Goal: Information Seeking & Learning: Learn about a topic

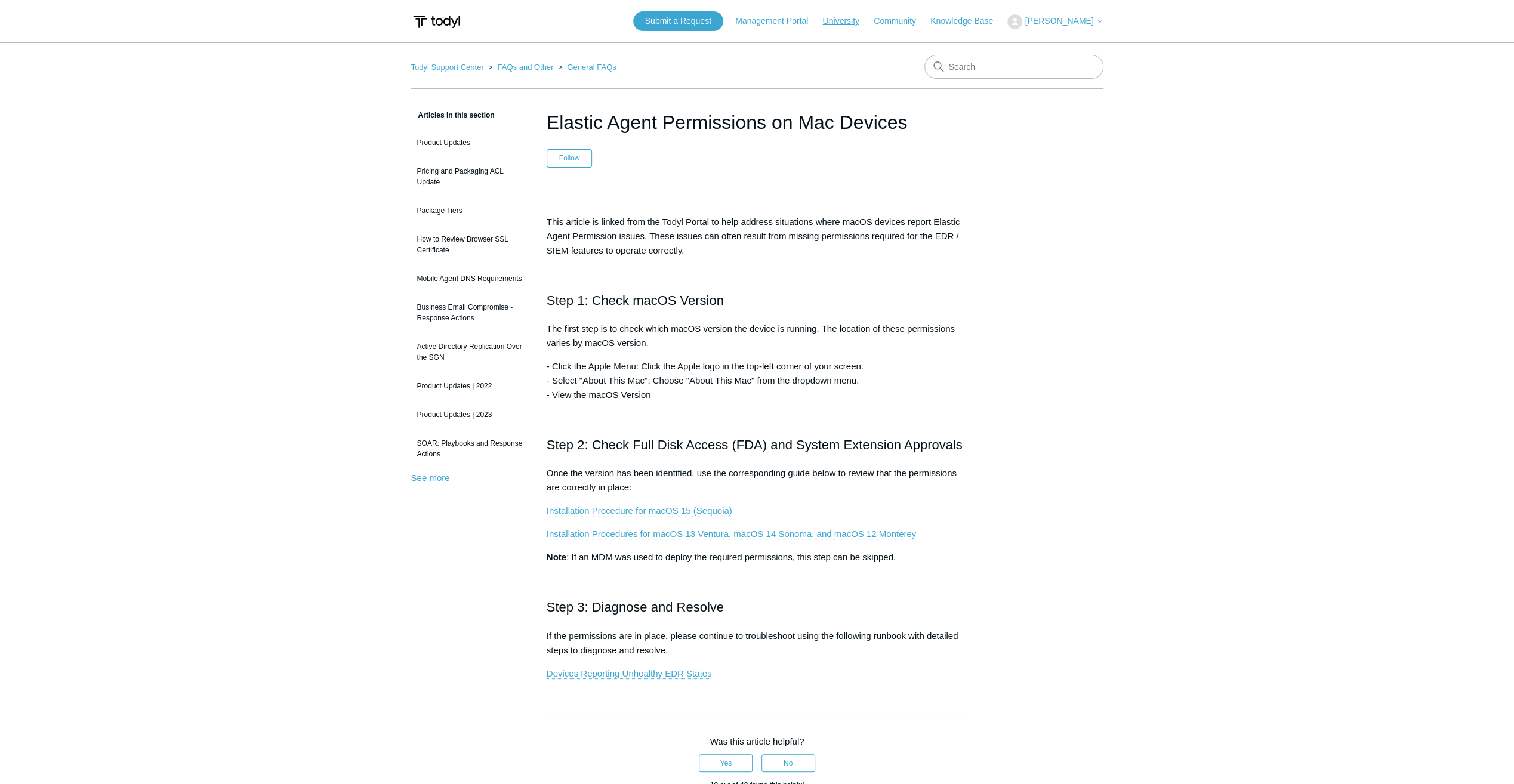
click at [748, 19] on link "University" at bounding box center [846, 21] width 48 height 13
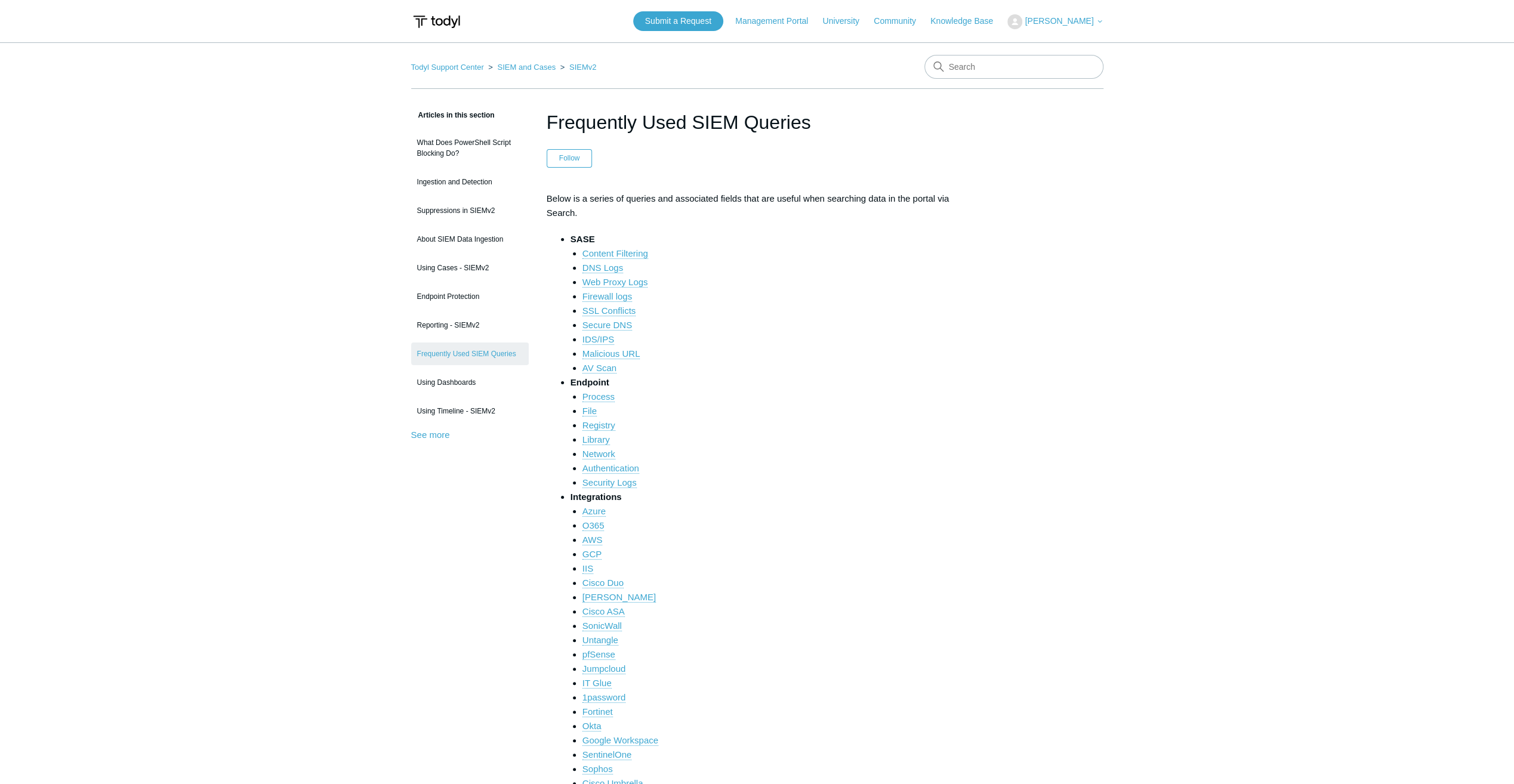
scroll to position [239, 0]
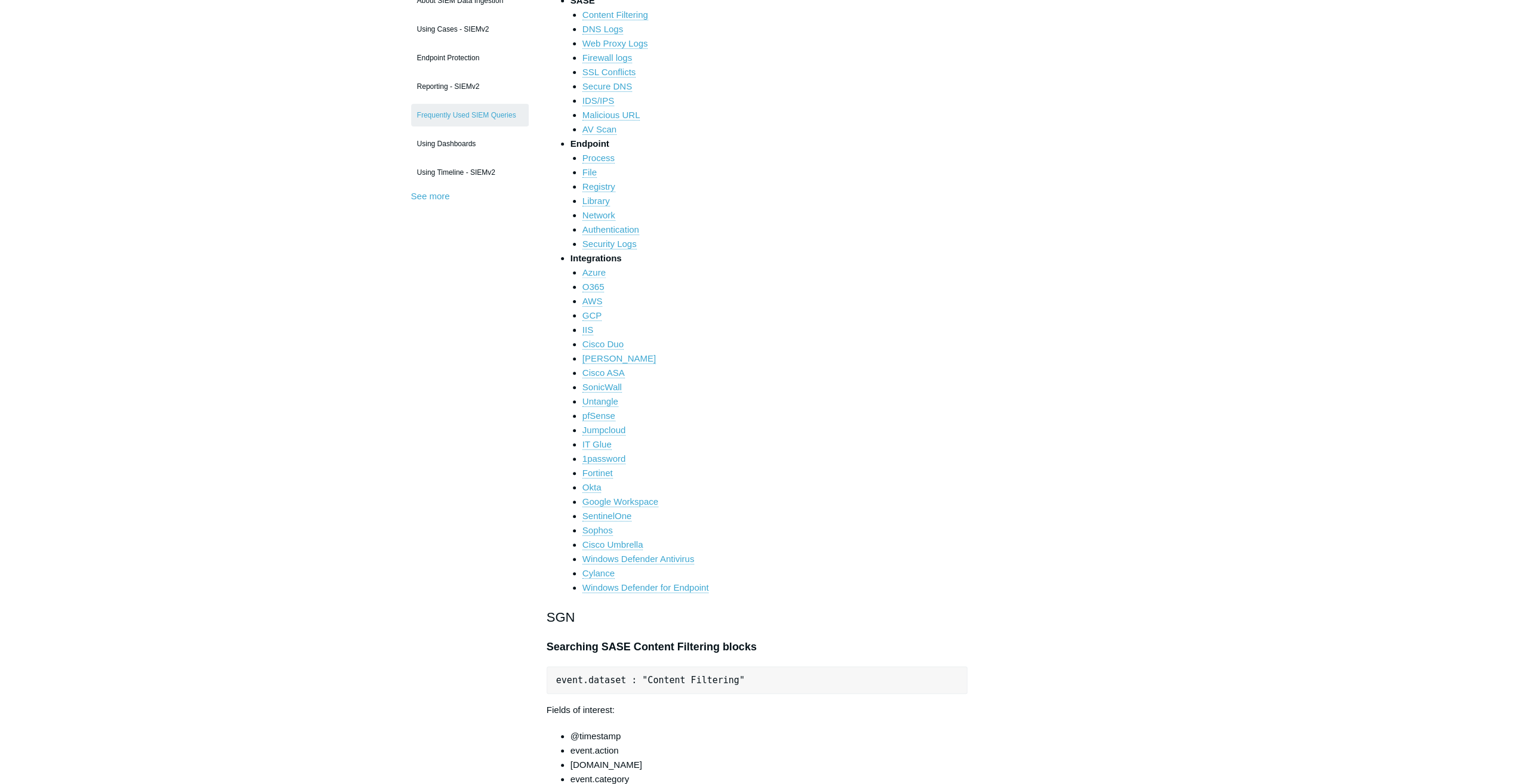
click at [590, 274] on link "Azure" at bounding box center [594, 273] width 23 height 11
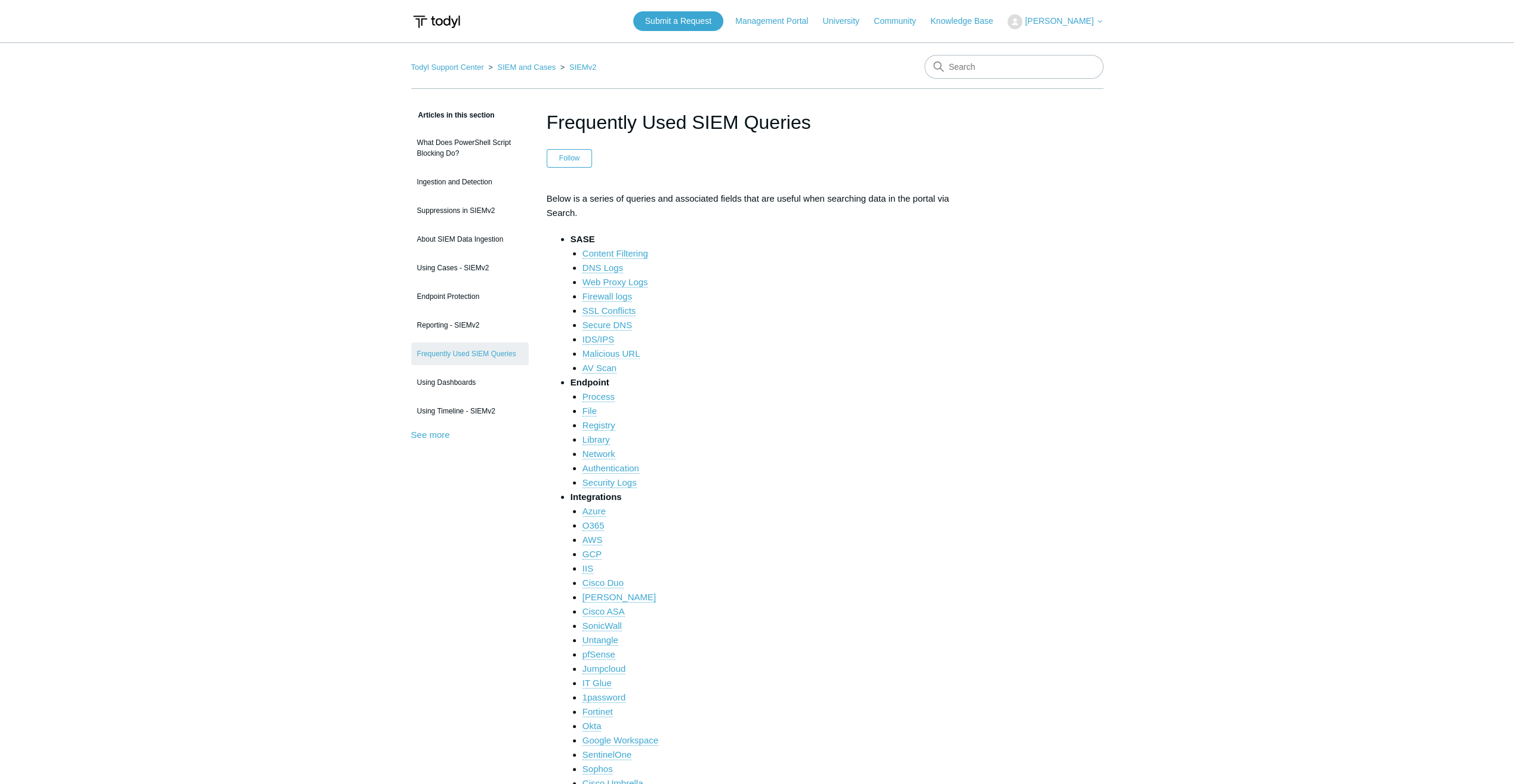
click at [625, 352] on link "Malicious URL" at bounding box center [612, 354] width 58 height 11
click at [437, 429] on link "See more" at bounding box center [431, 434] width 39 height 10
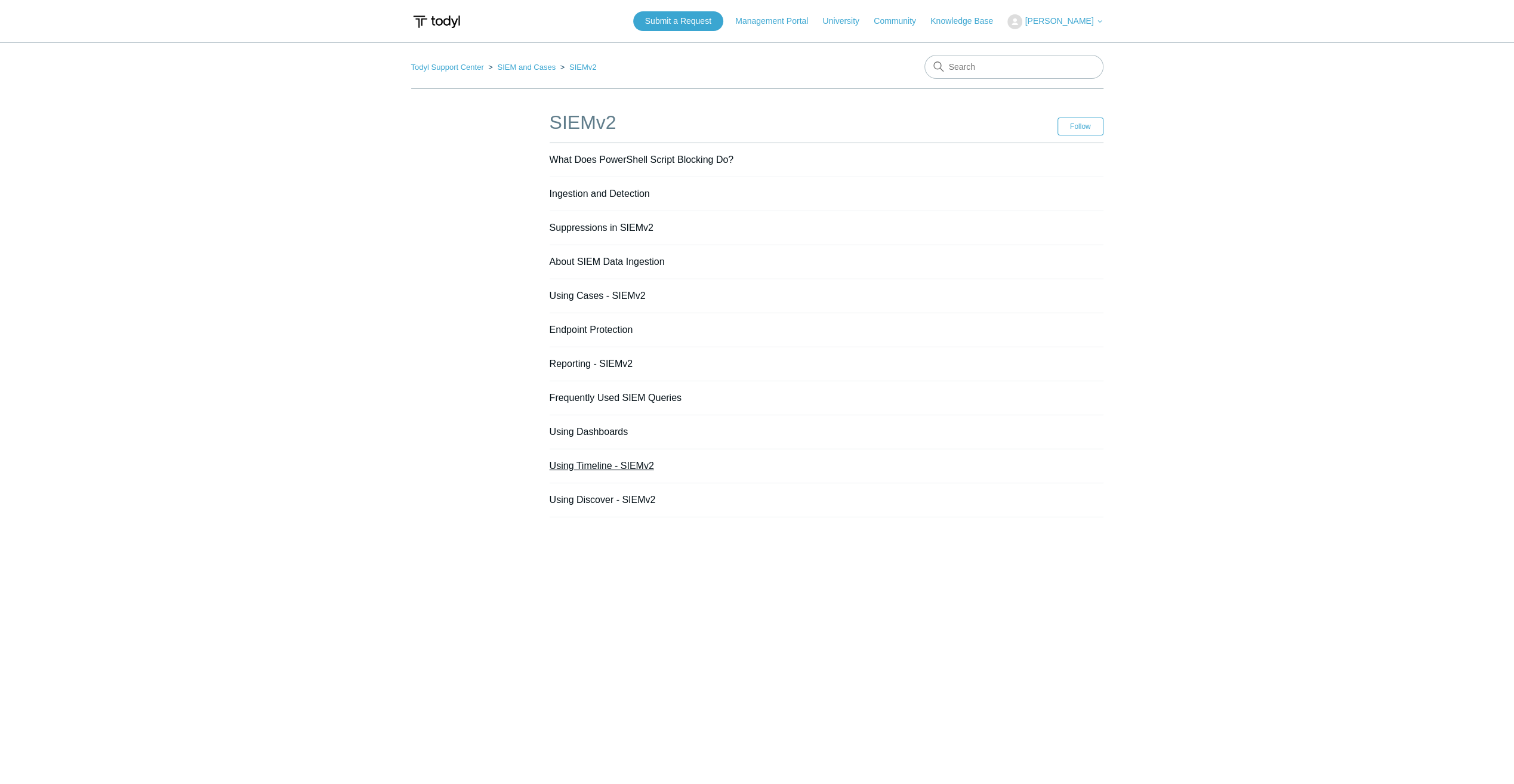
click at [580, 461] on link "Using Timeline - SIEMv2" at bounding box center [601, 466] width 105 height 10
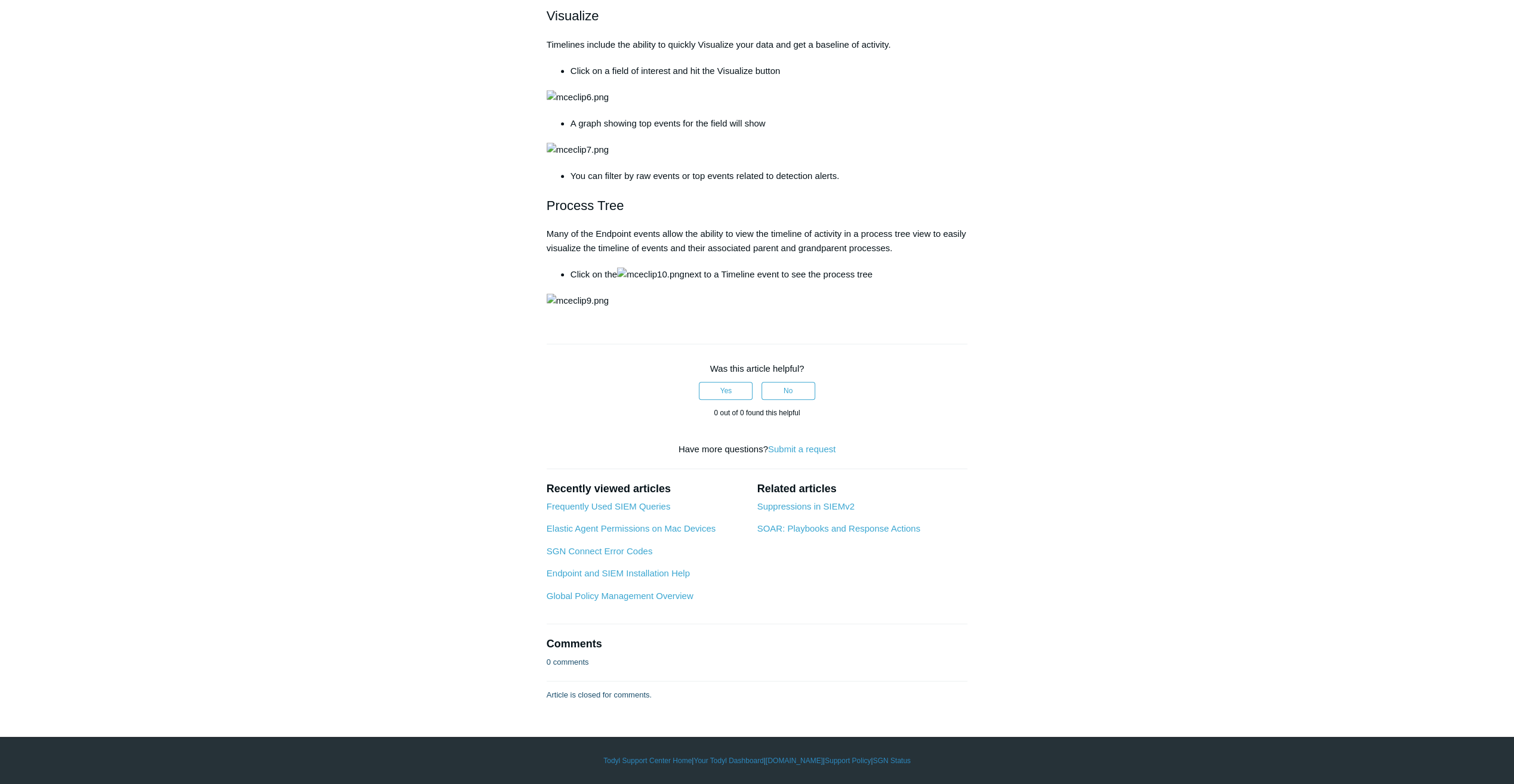
scroll to position [1909, 0]
